Goal: Task Accomplishment & Management: Complete application form

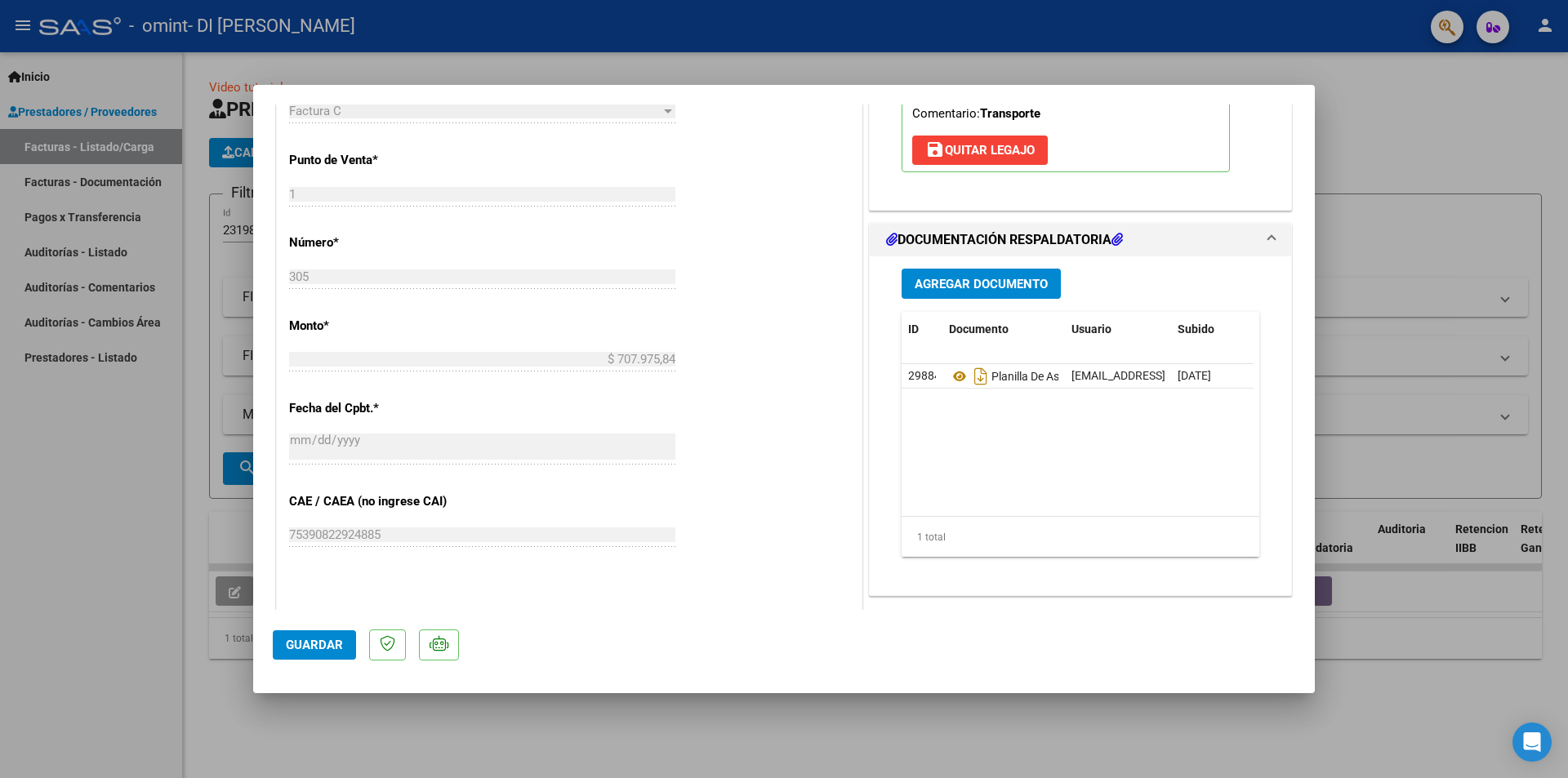
scroll to position [406, 0]
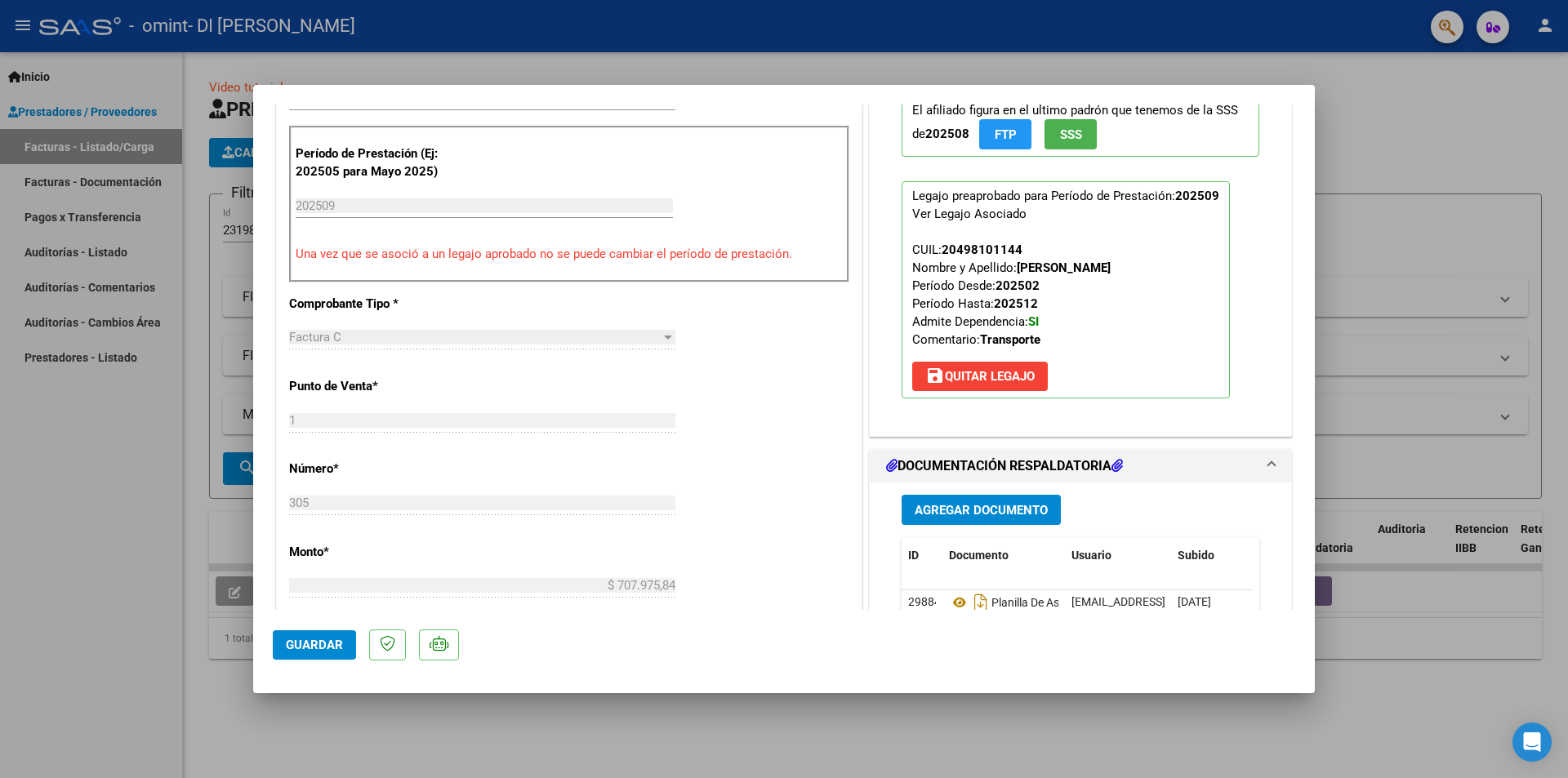
click at [1429, 110] on div at bounding box center [784, 389] width 1568 height 778
type input "$ 0,00"
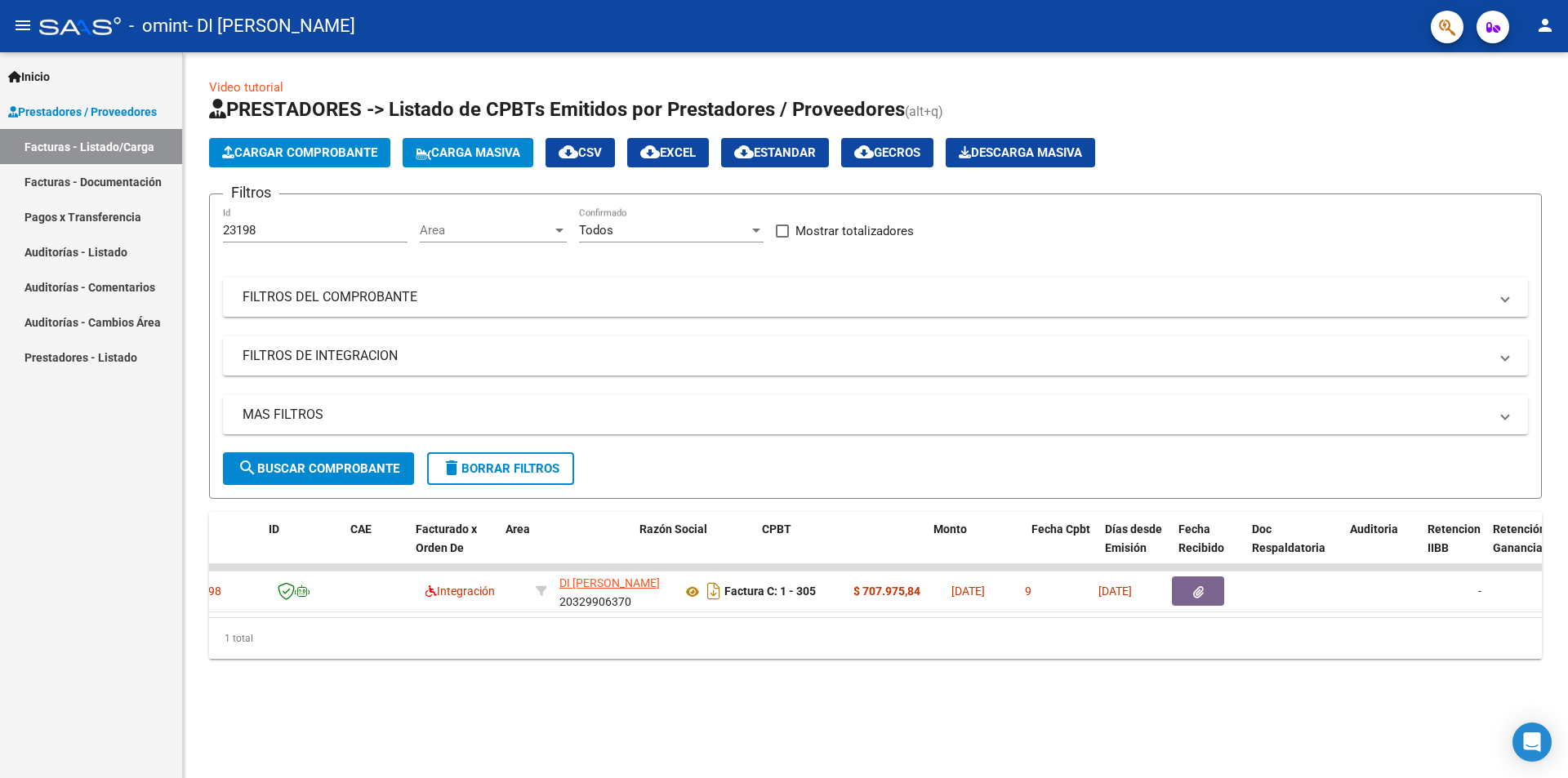
scroll to position [0, 0]
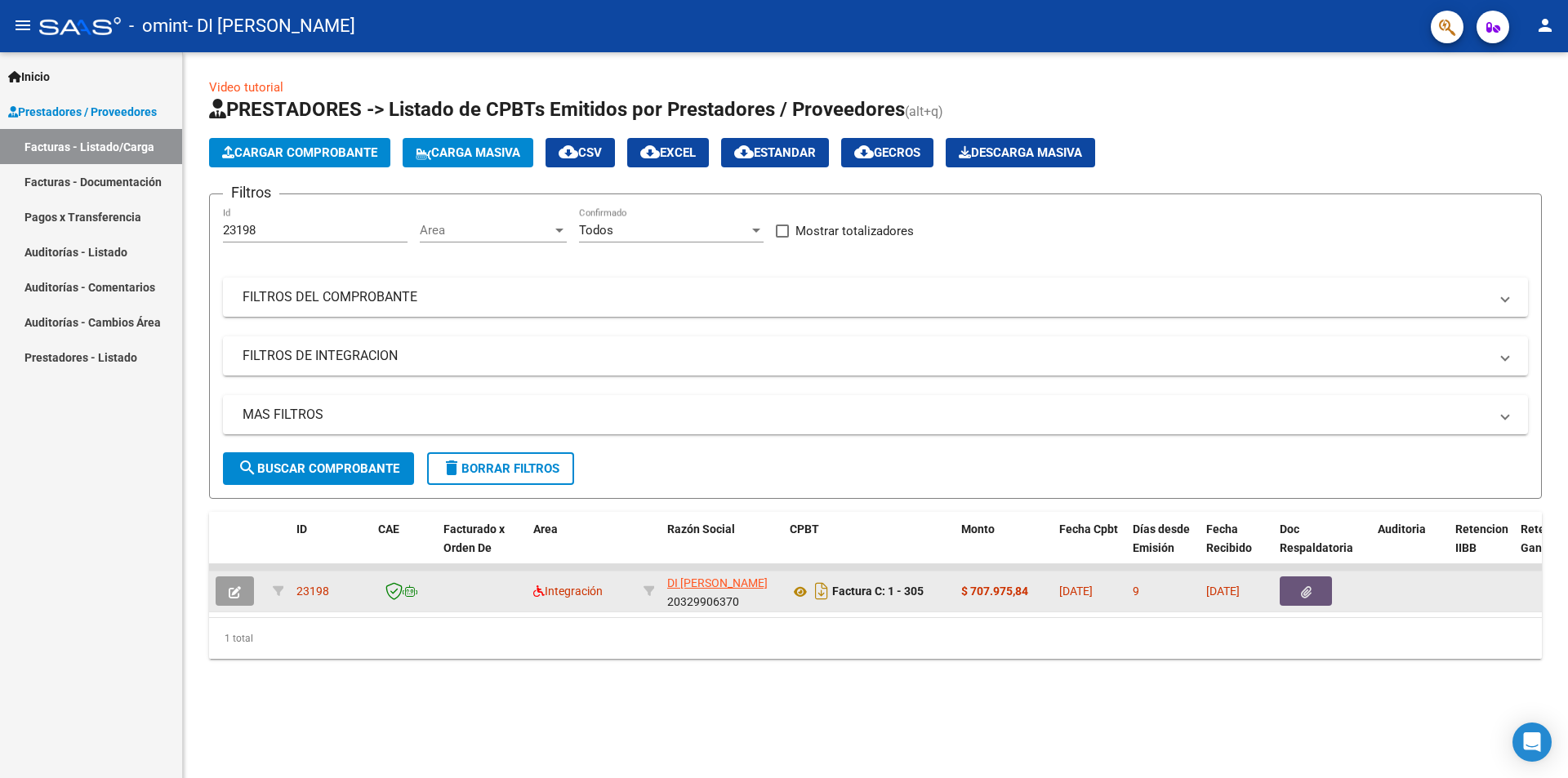
click at [1310, 597] on icon "button" at bounding box center [1306, 592] width 10 height 12
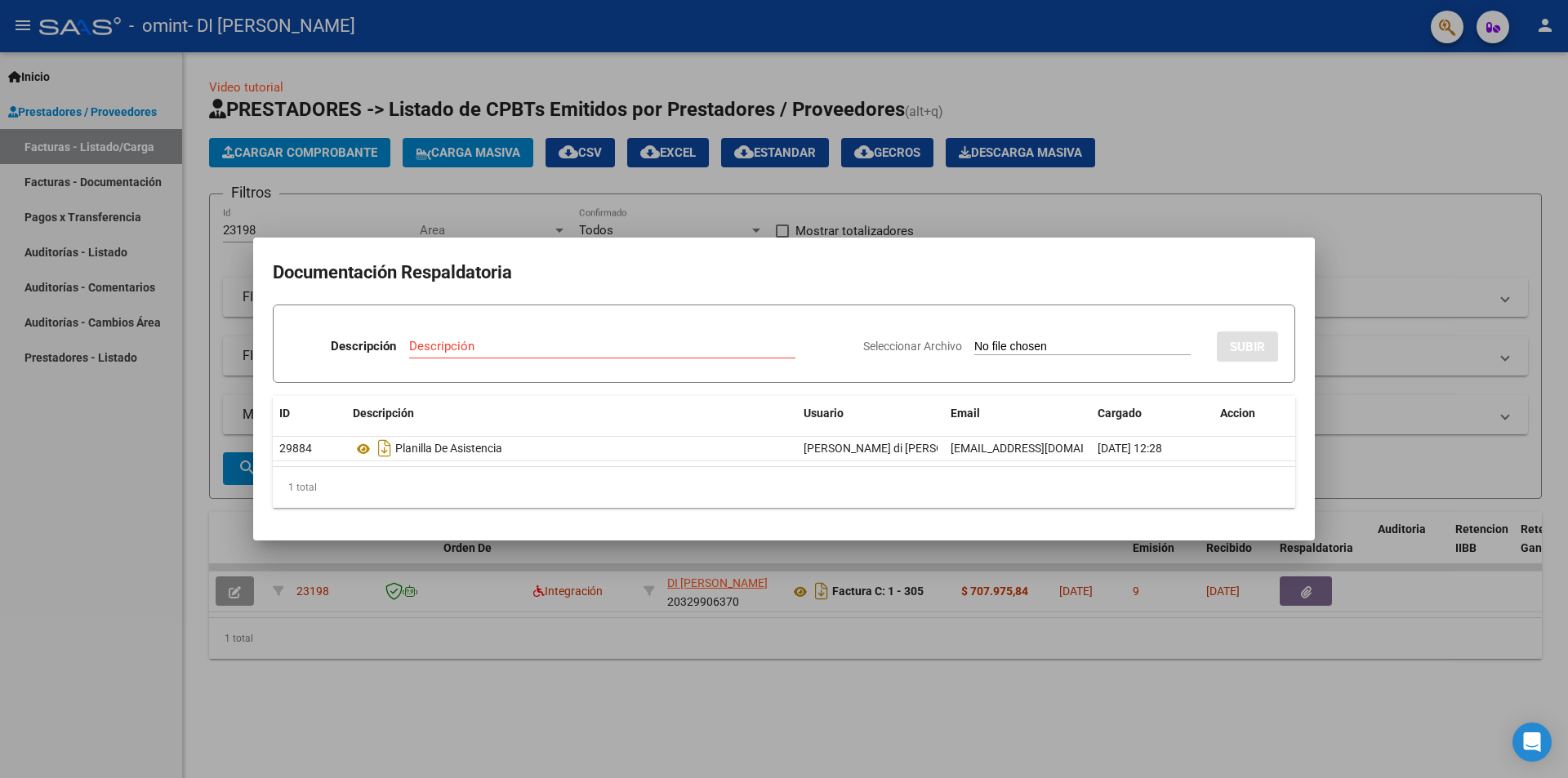
click at [1376, 227] on div at bounding box center [784, 389] width 1568 height 778
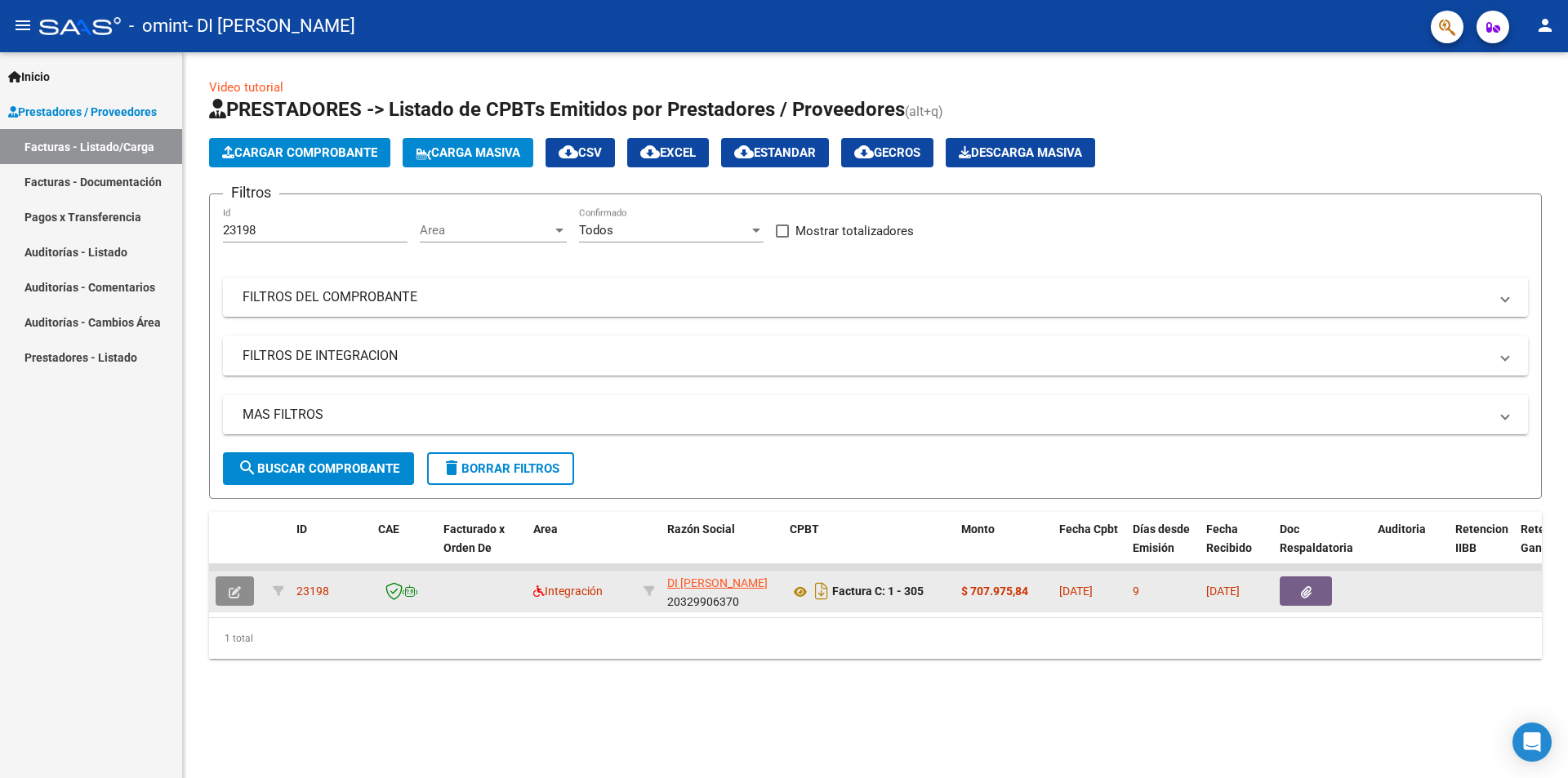
click at [236, 593] on icon "button" at bounding box center [235, 592] width 12 height 12
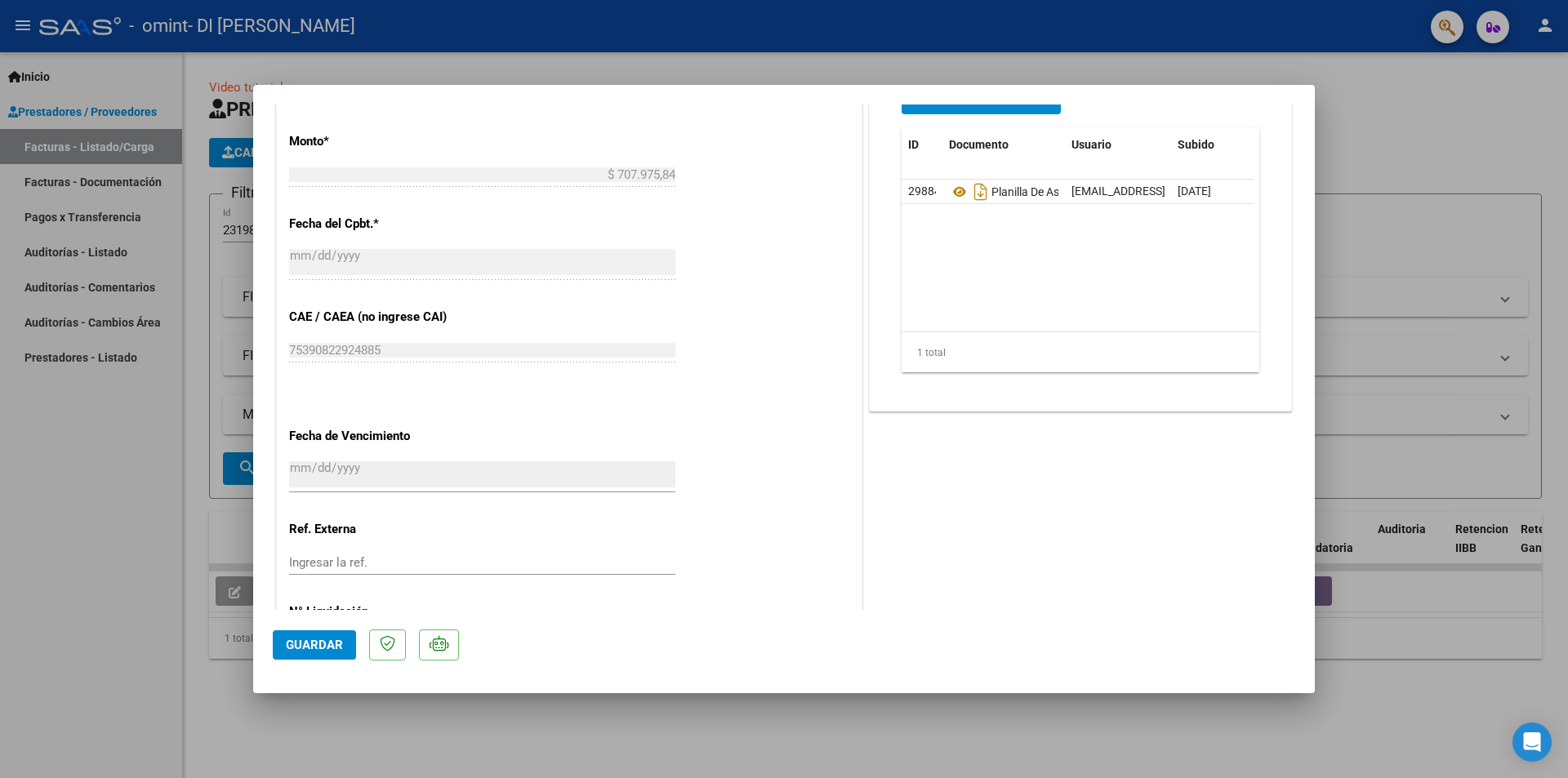
scroll to position [896, 0]
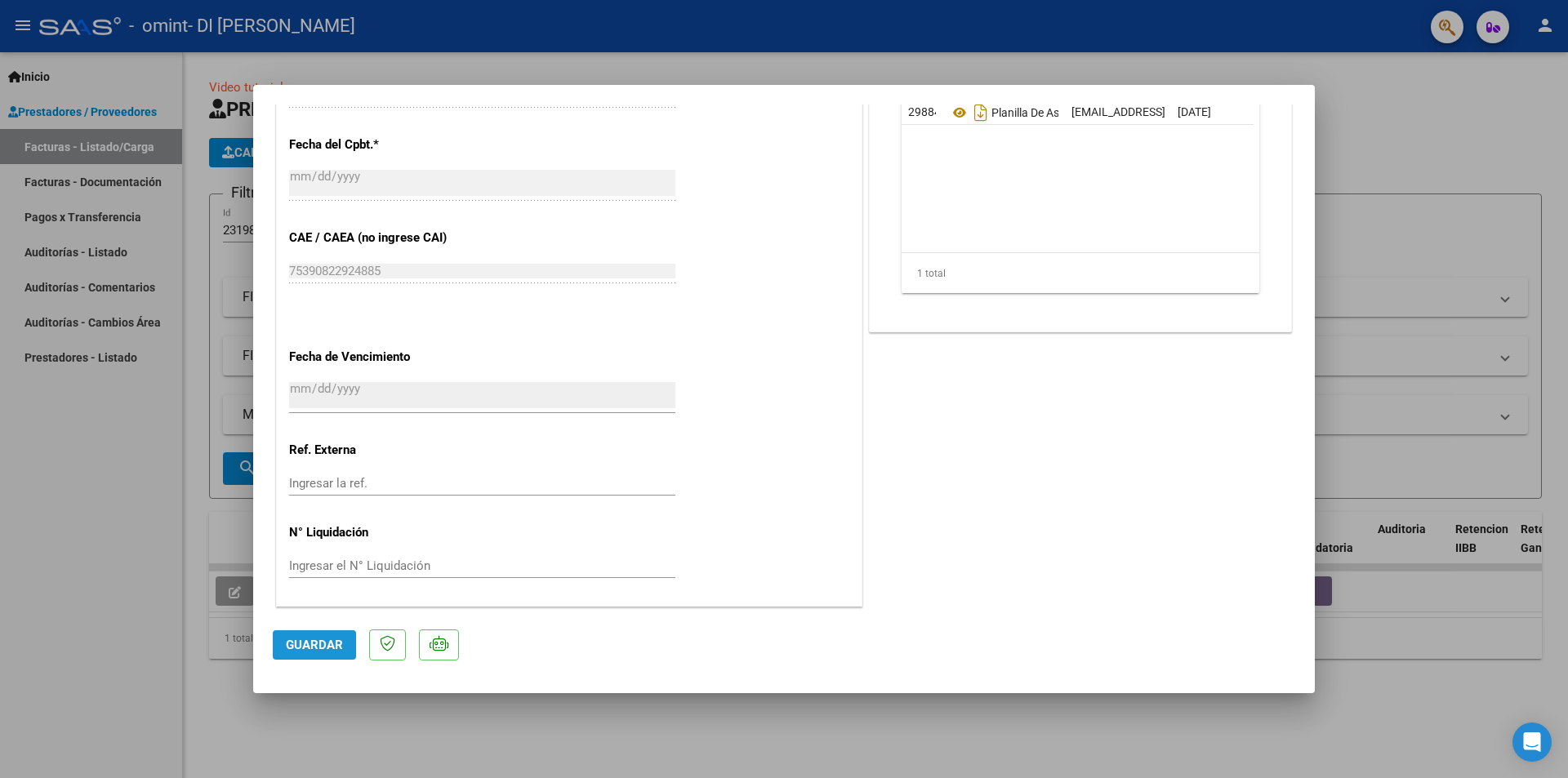
click at [318, 642] on span "Guardar" at bounding box center [315, 644] width 57 height 15
click at [1436, 237] on div at bounding box center [784, 389] width 1568 height 778
type input "$ 0,00"
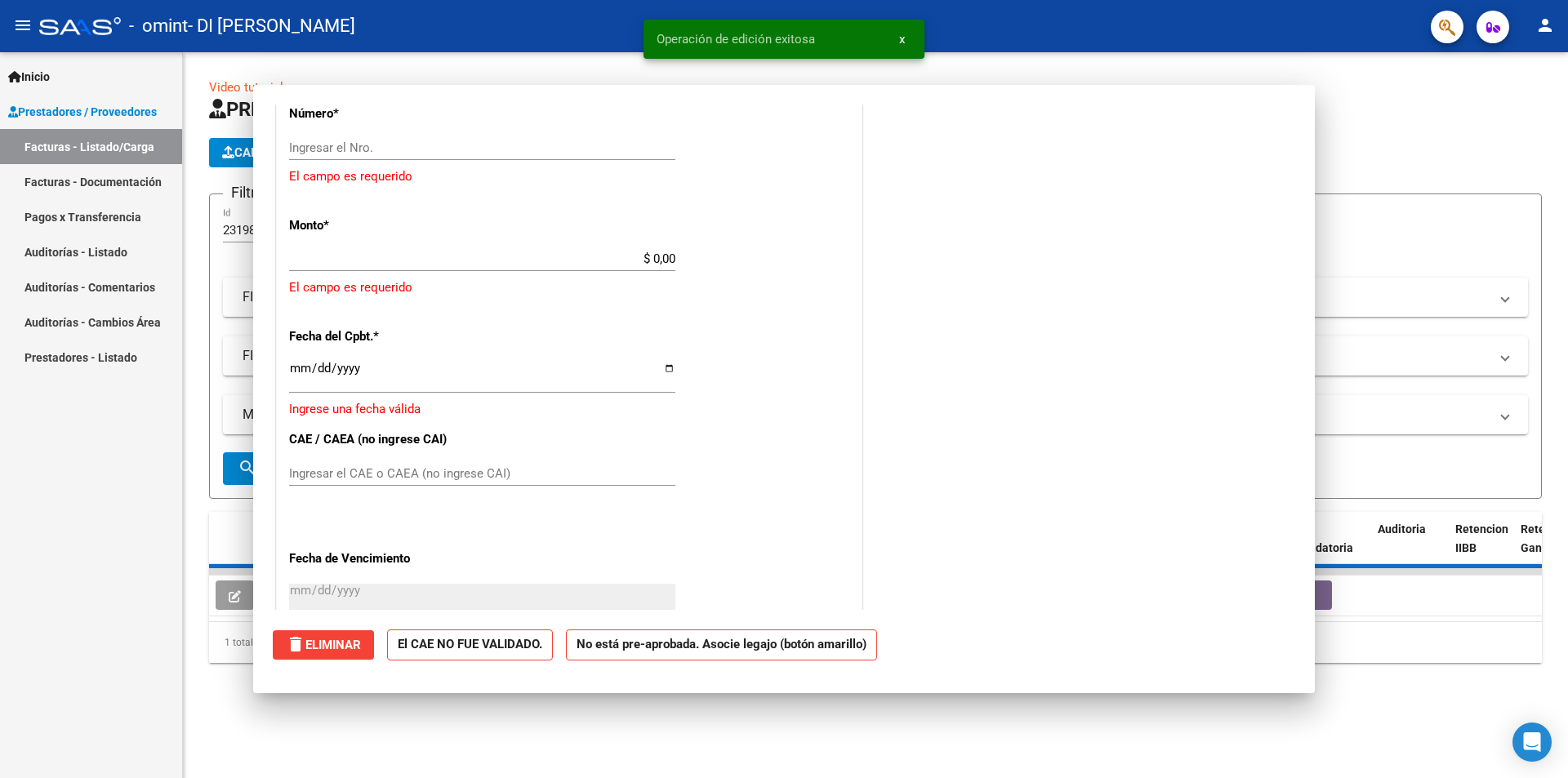
scroll to position [0, 0]
